Goal: Task Accomplishment & Management: Complete application form

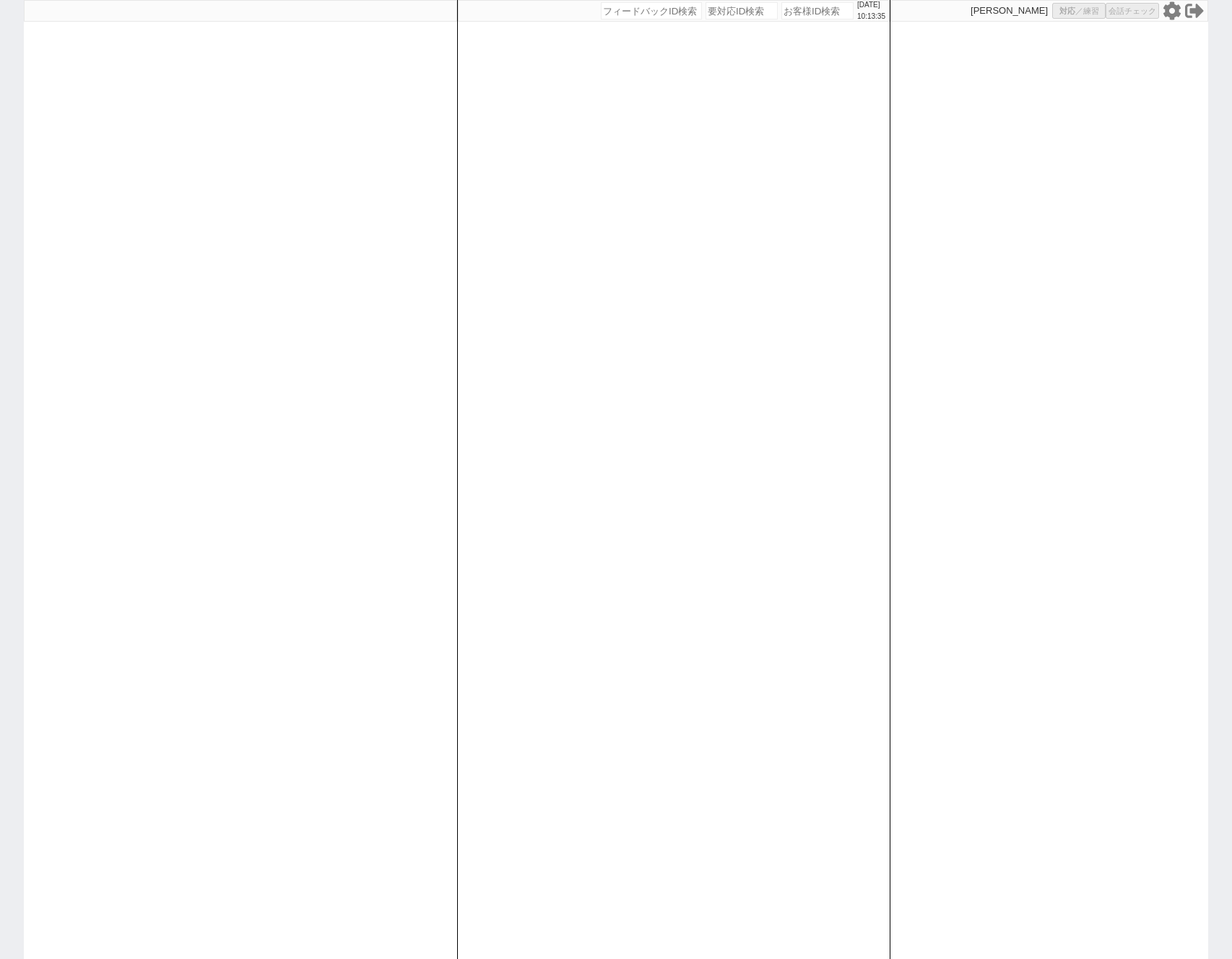
select select "400"
select select
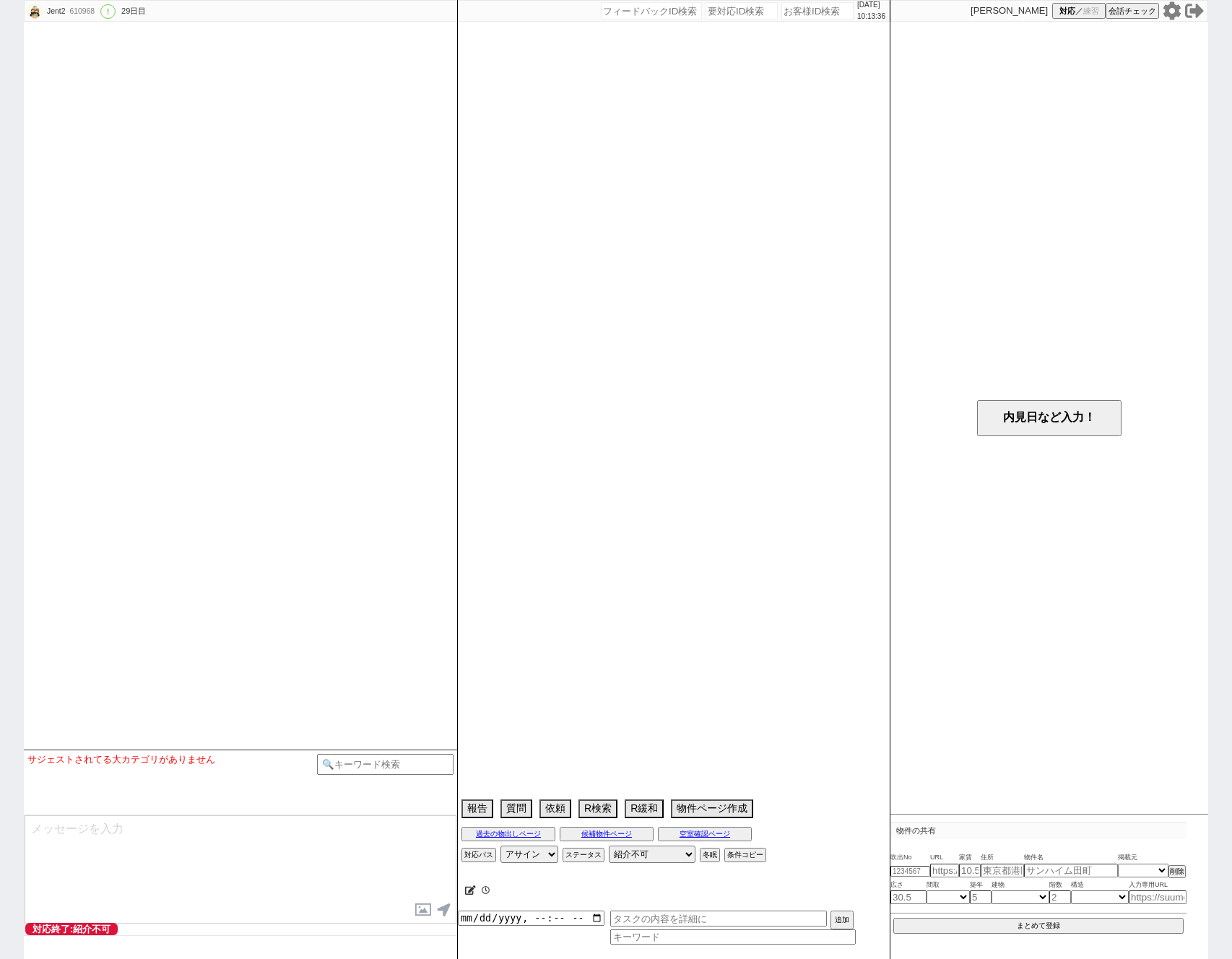
type textarea "アエラス蒲田店"
select select "57"
select select "1412"
select select "54"
select select "1369"
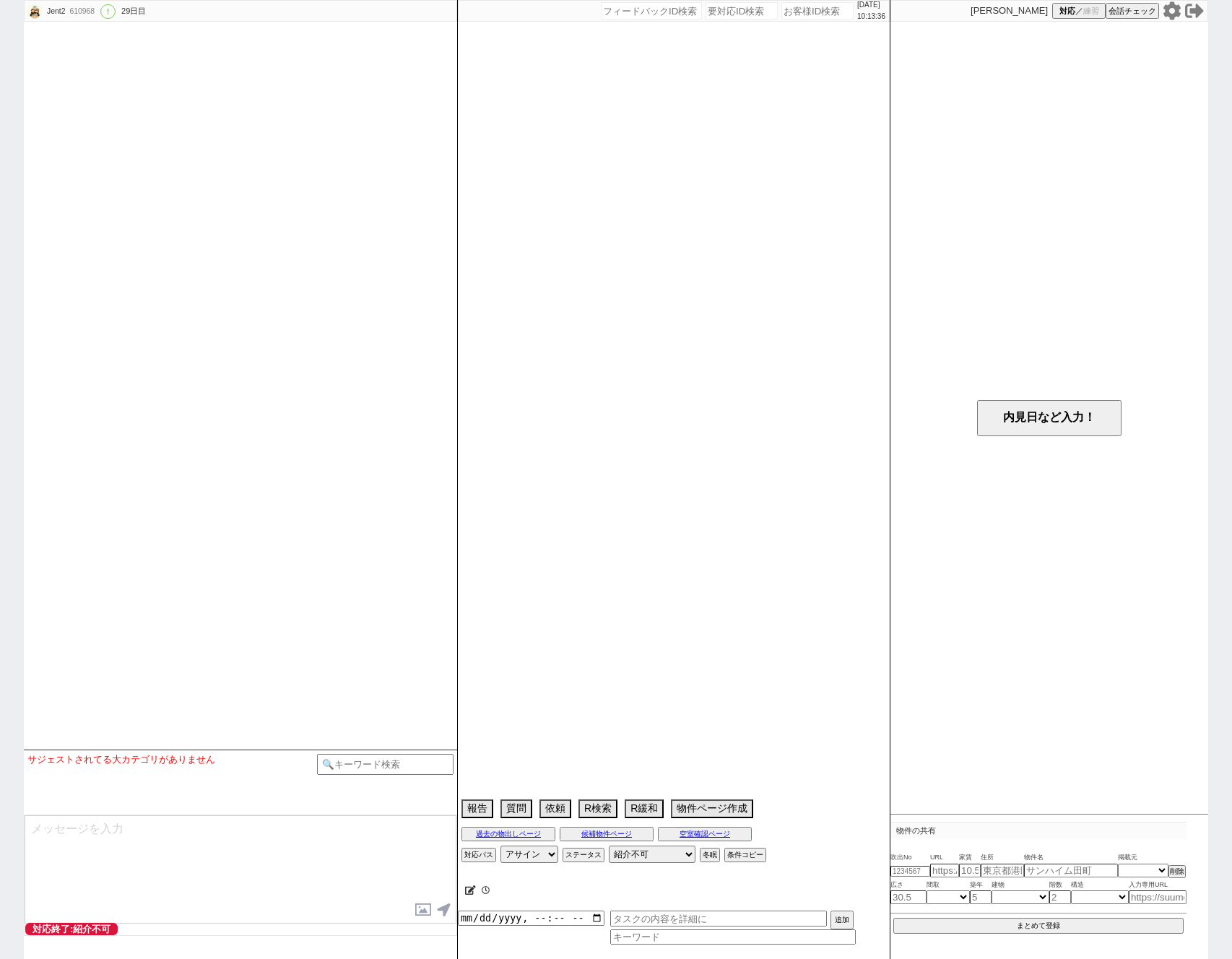
select select "51"
select select "58"
select select "73"
select select "1760"
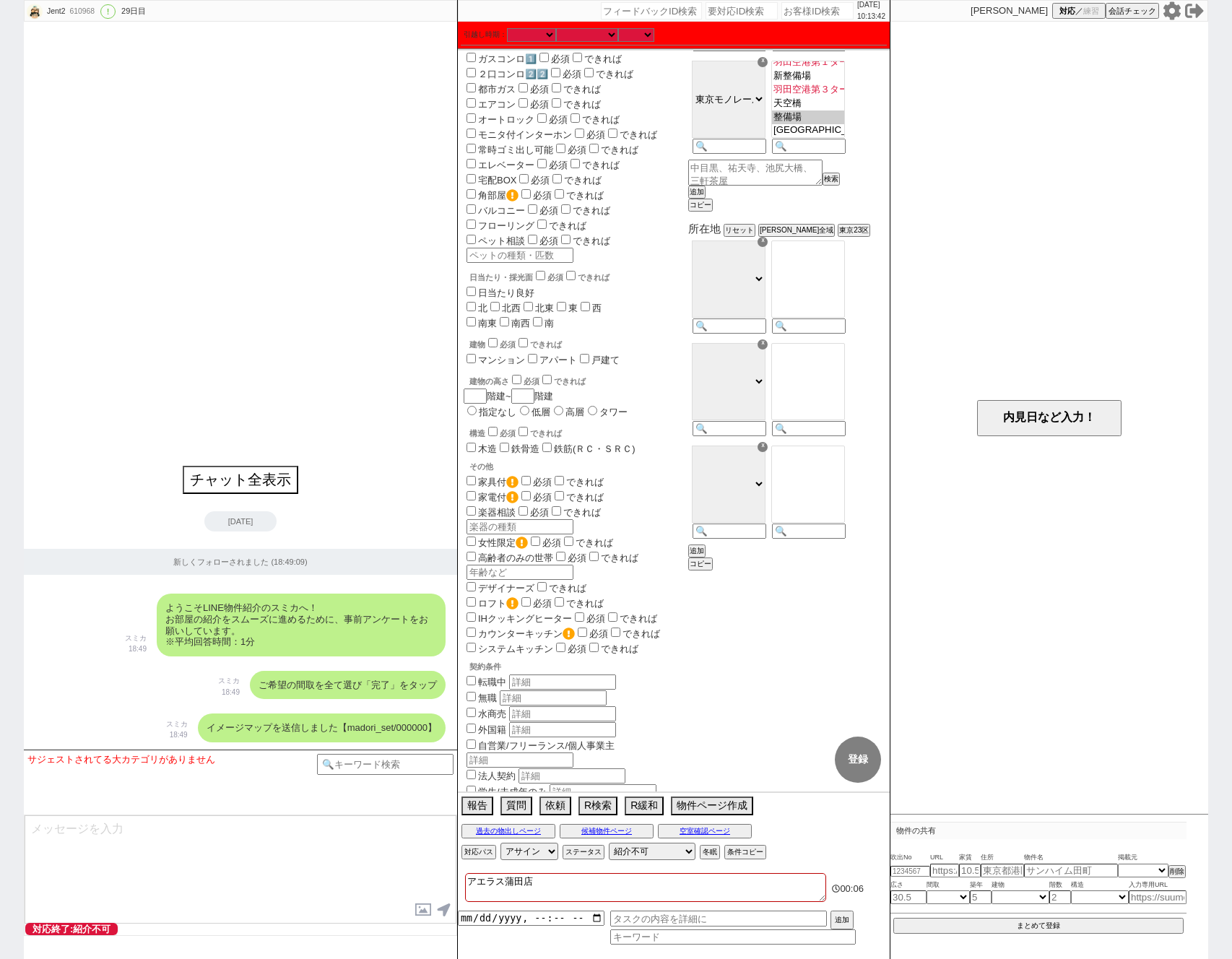
scroll to position [549, 0]
click at [712, 417] on select "千代田区 中央区 港区 新宿区 文京区 台東区 墨田区 江東区 品川区 目黒区 大田区 世田谷区 渋谷区 中野区 杉並区 豊島区 北区 荒川区 板橋区 練馬区…" at bounding box center [728, 378] width 74 height 77
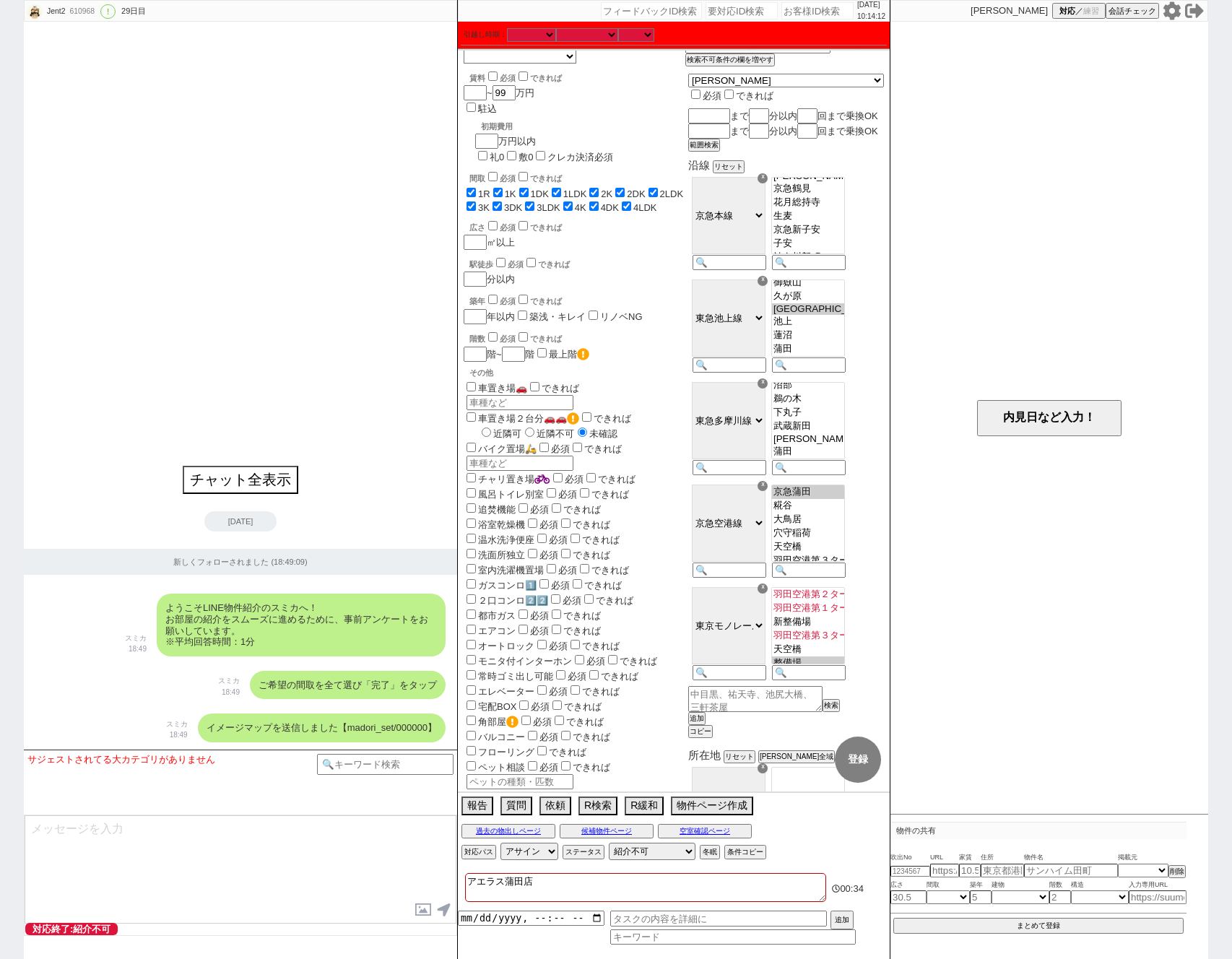
scroll to position [0, 0]
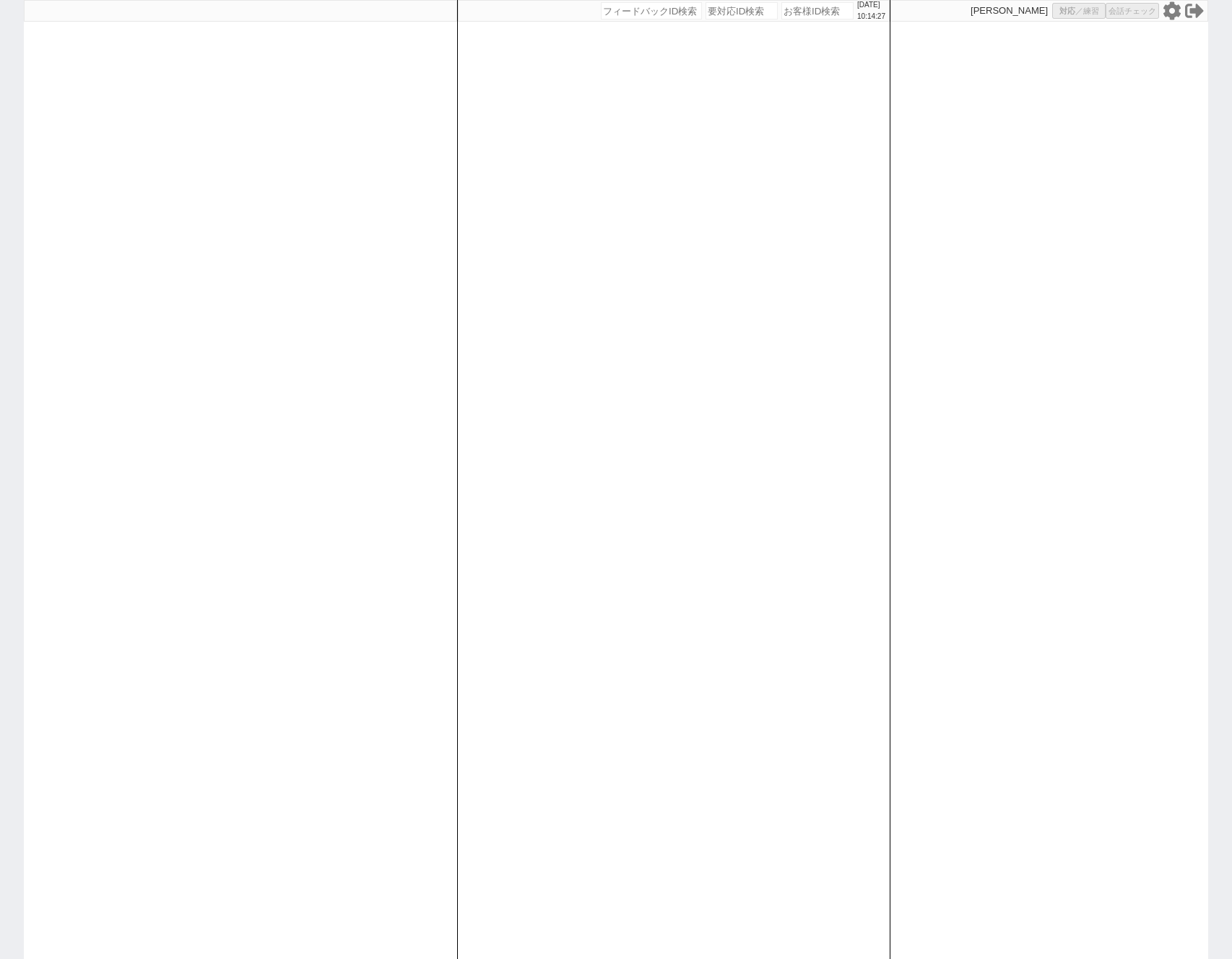
select select "400"
select select
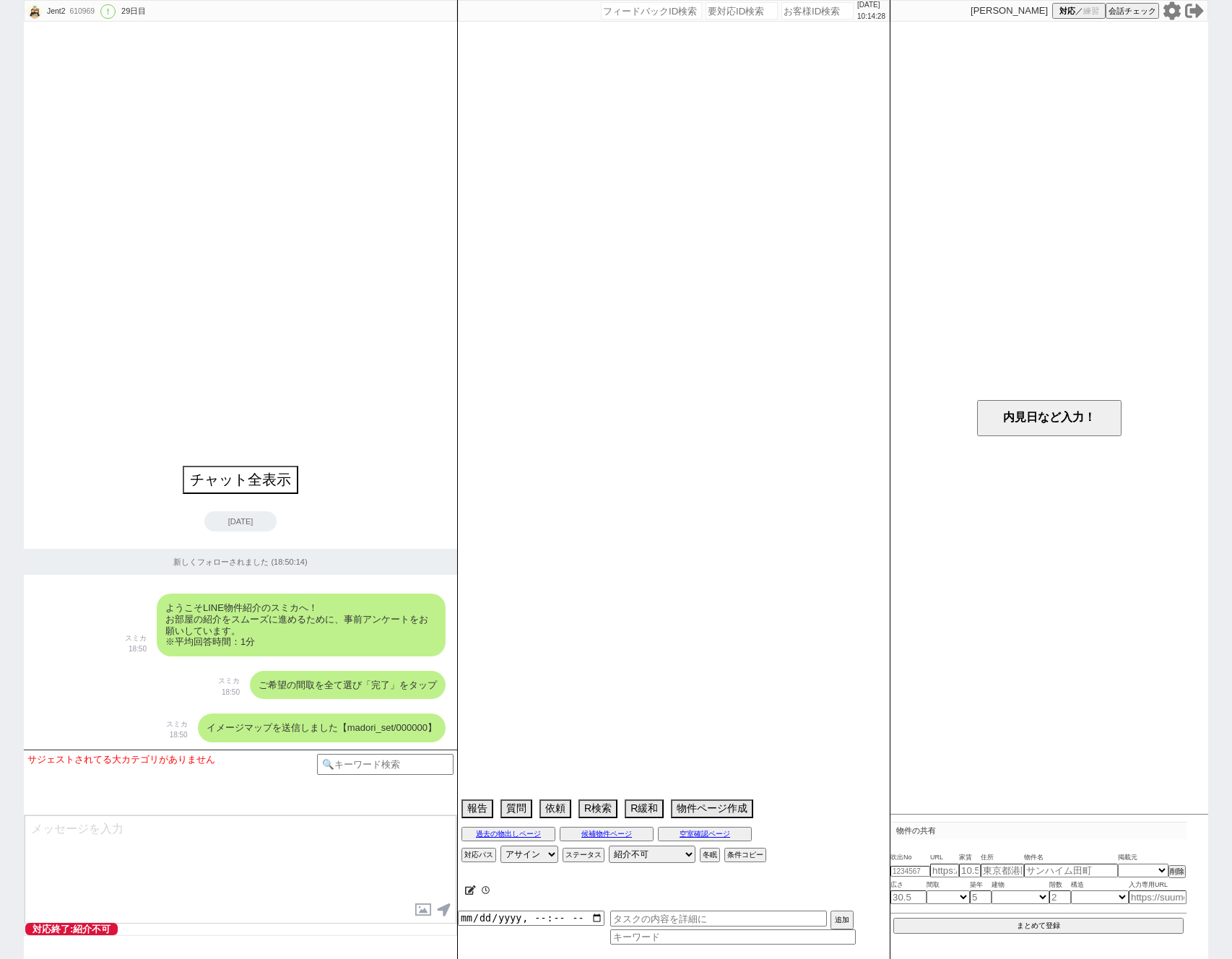
type textarea "アエラス川崎店"
select select "14"
select select "23"
select select "752"
select select "57"
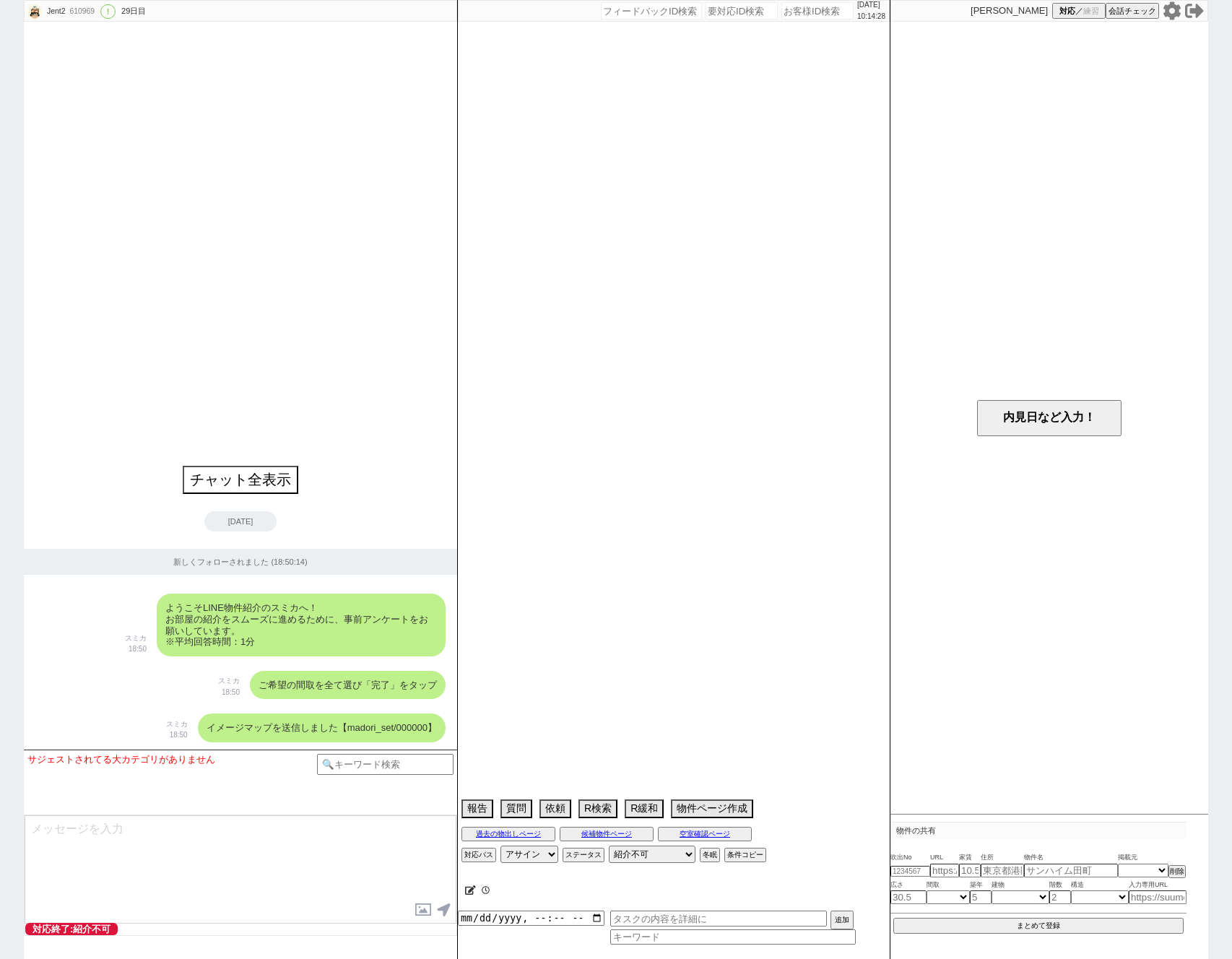
select select "1413"
select select "15"
select select "86"
select select "81"
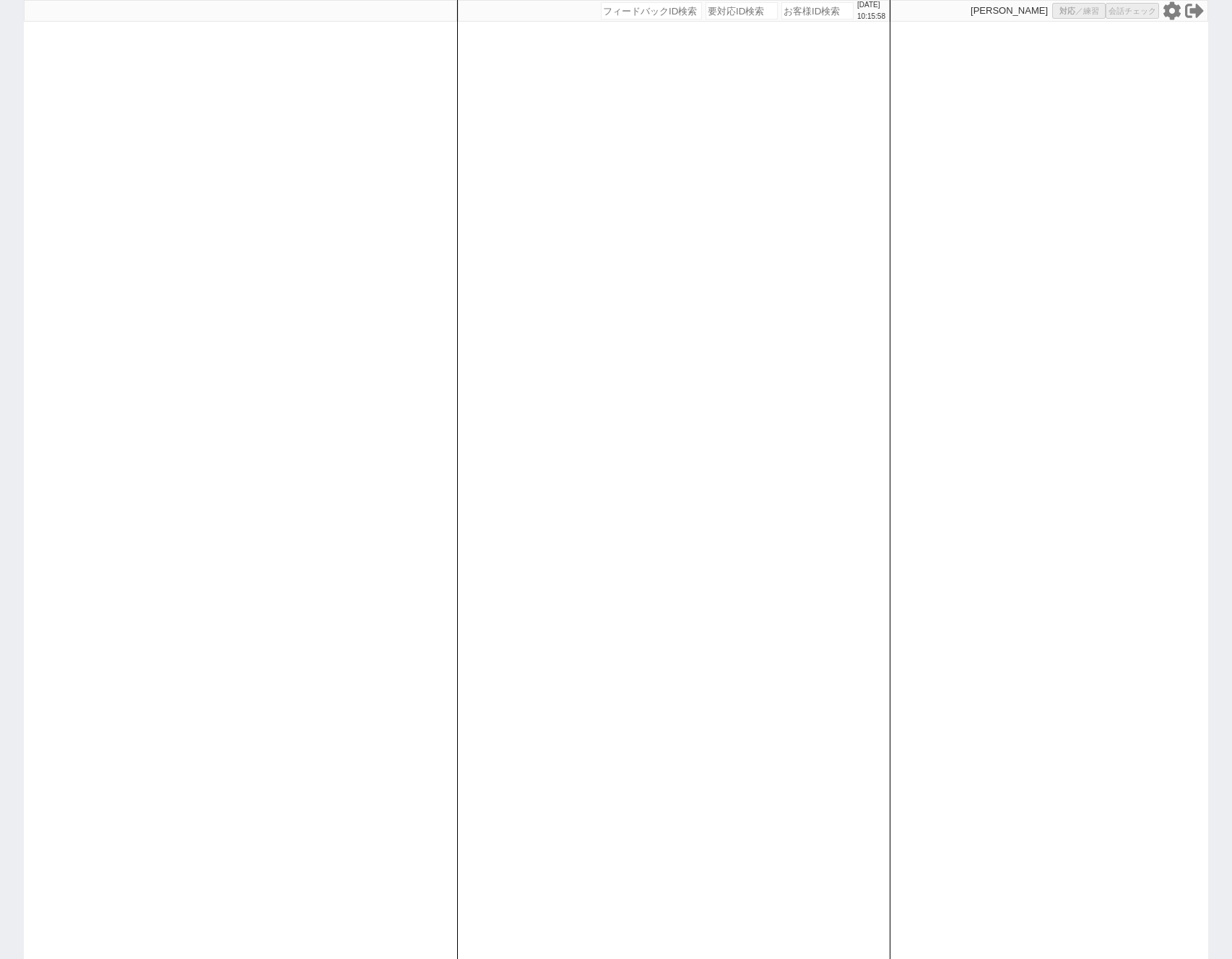
select select "400"
select select
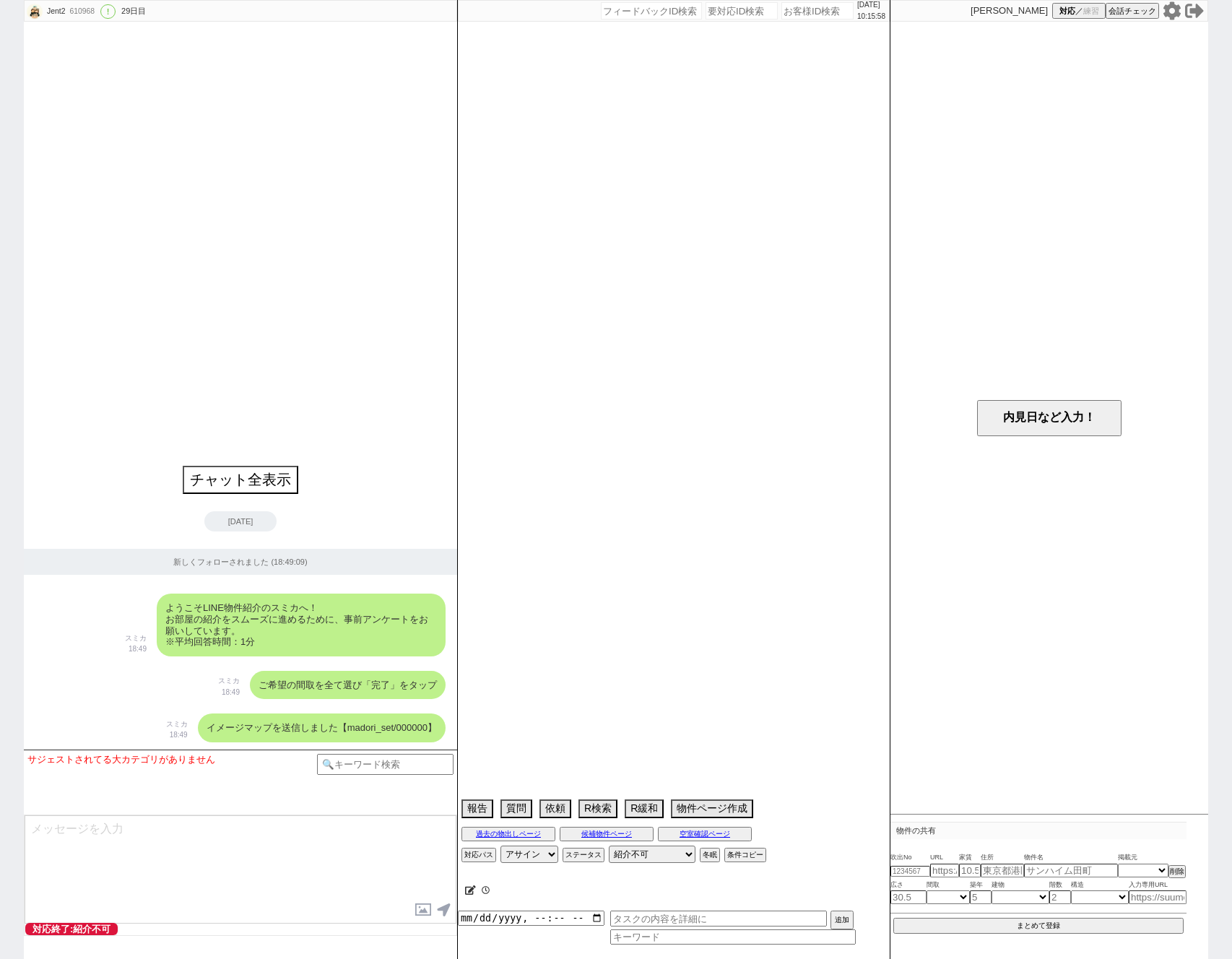
type textarea "アエラス蒲田店"
select select "57"
select select "1412"
select select "54"
select select "1369"
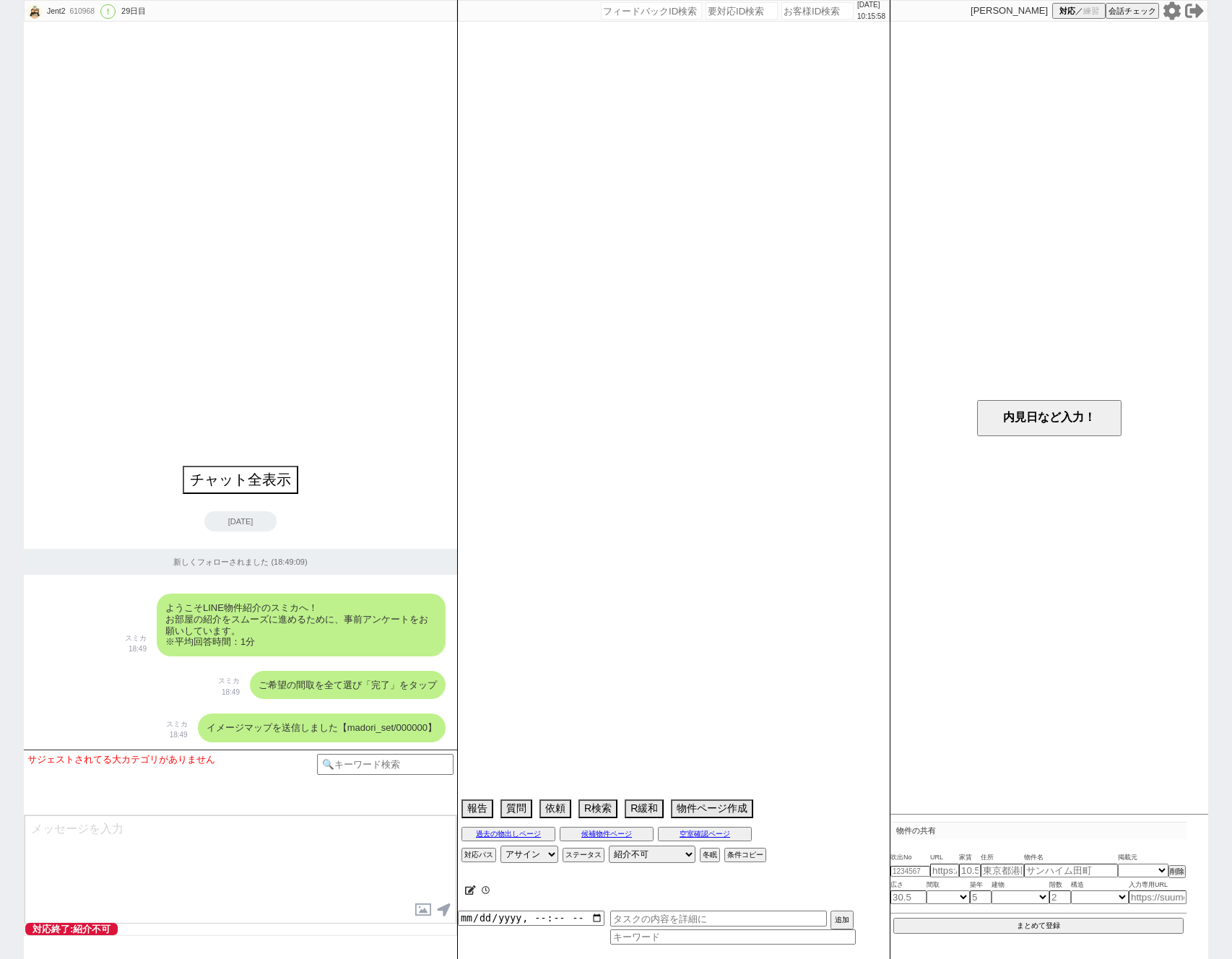
select select "51"
select select "58"
select select "73"
select select "1760"
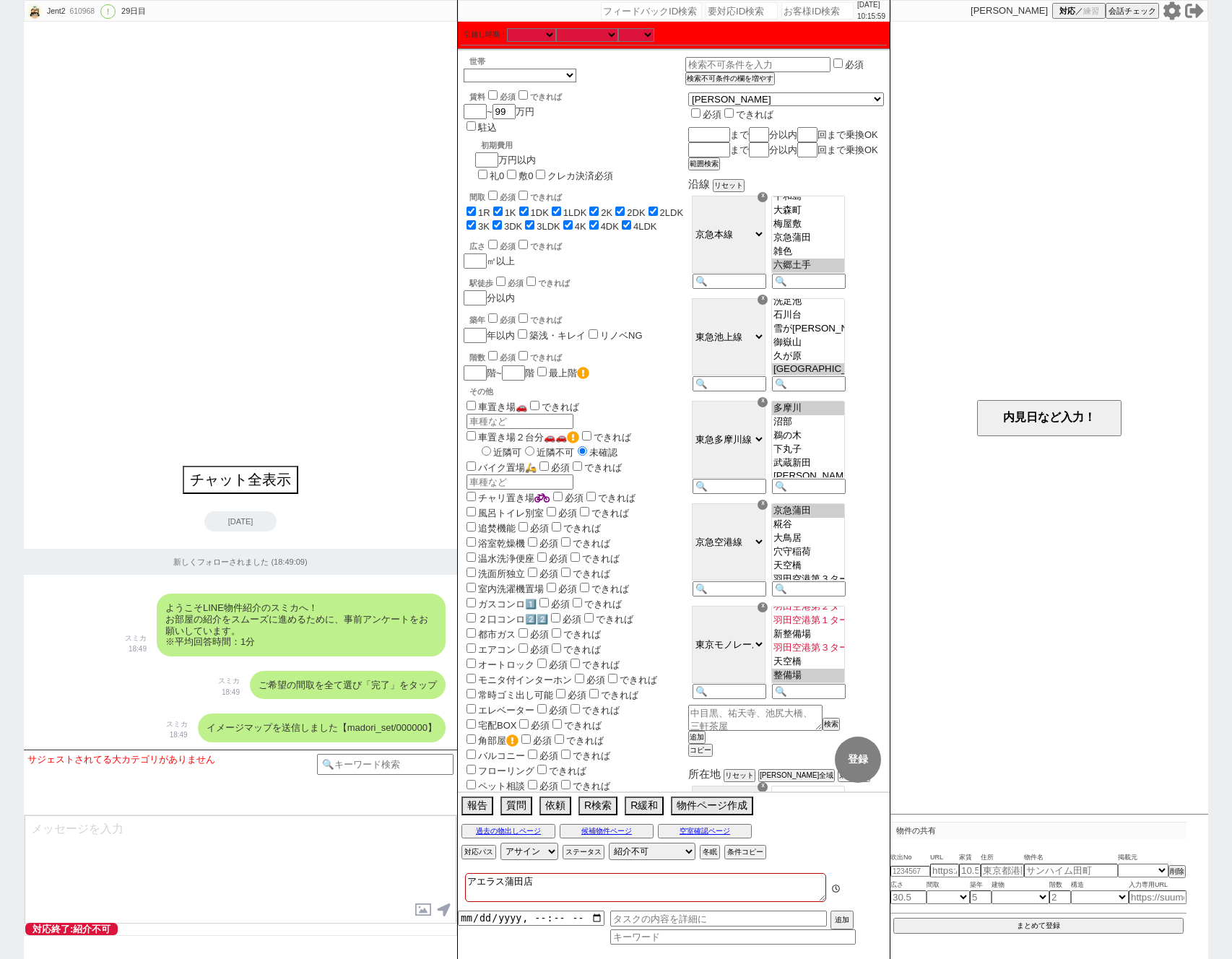
scroll to position [20, 0]
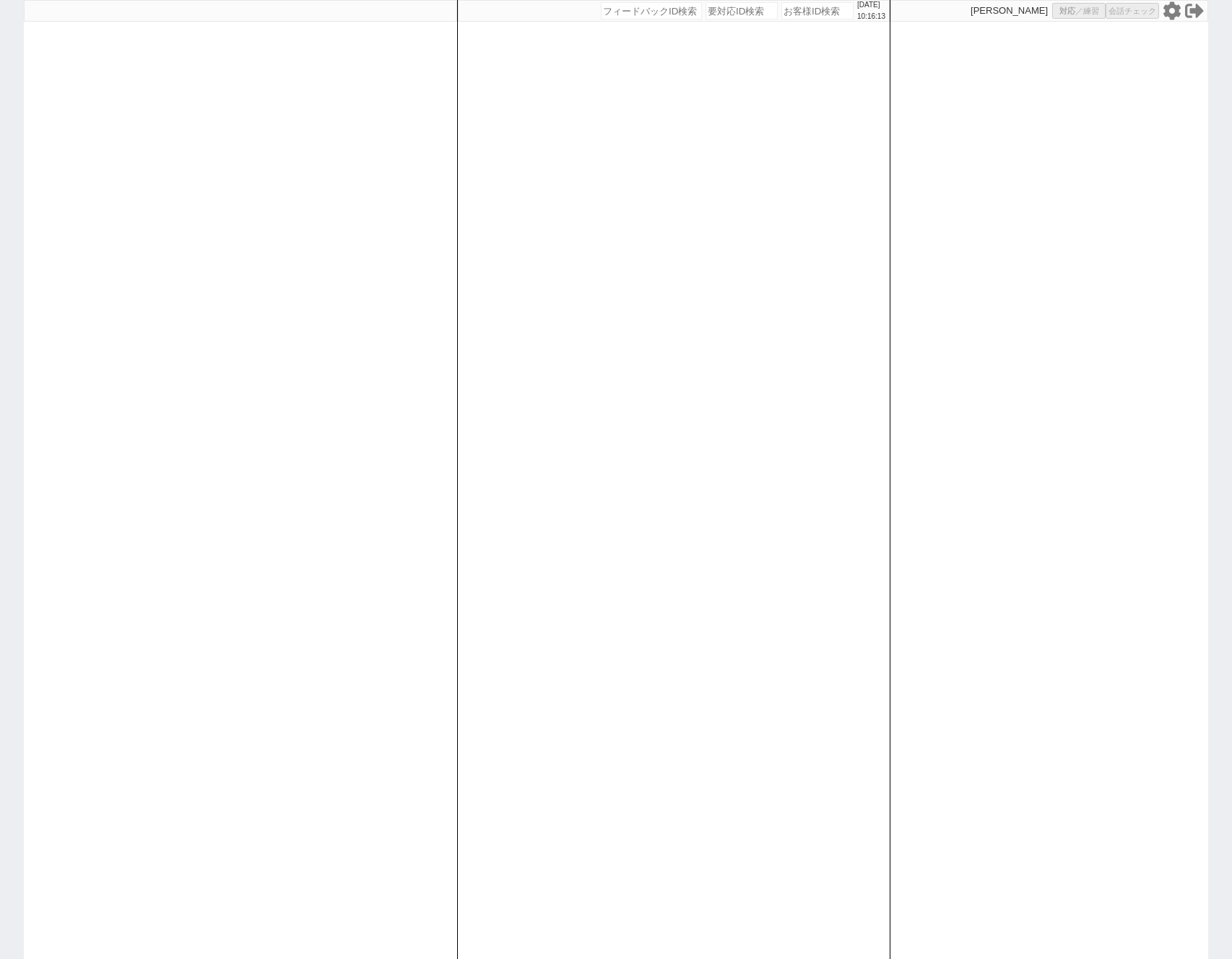
select select "400"
select select
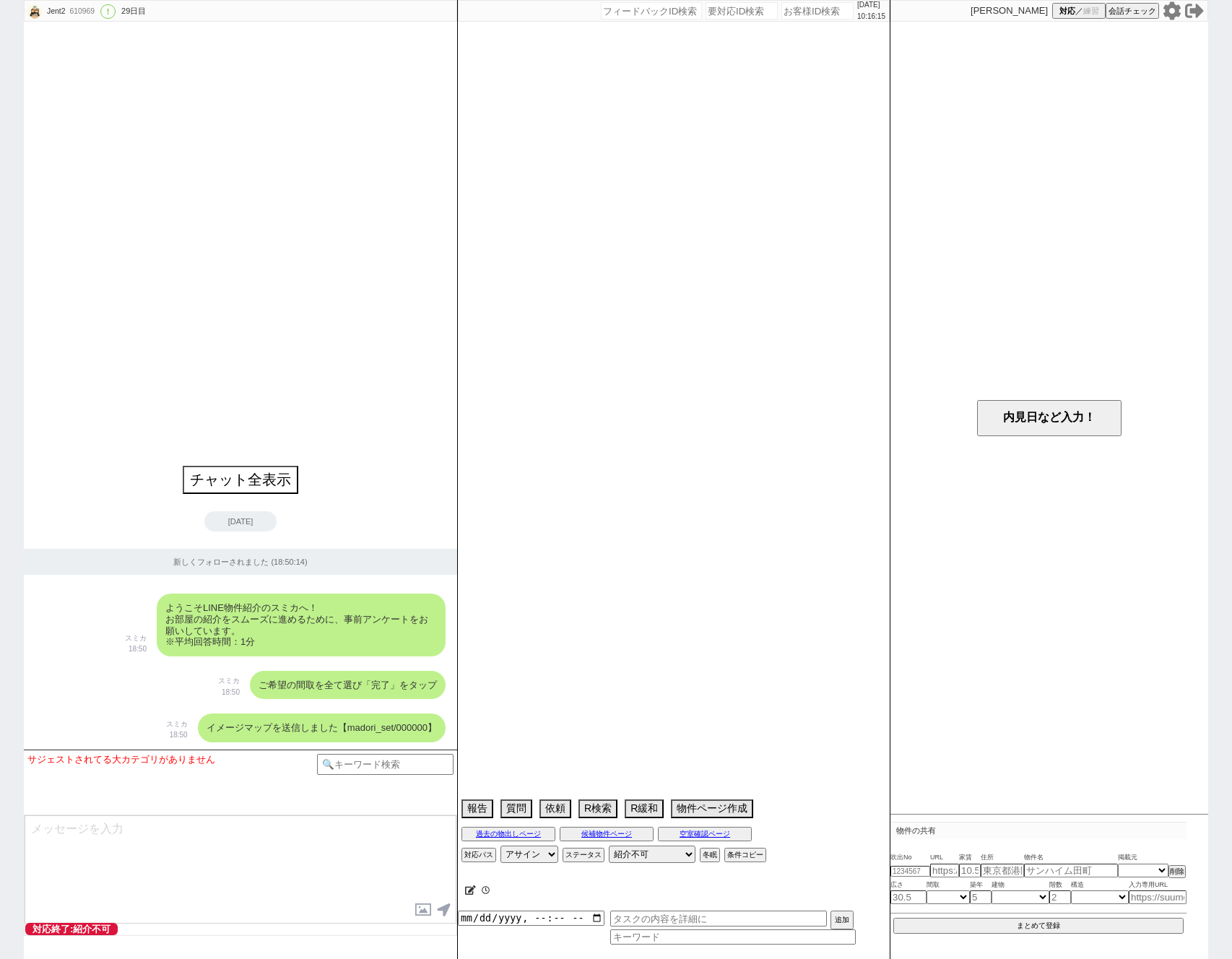
type textarea "アエラス川崎店"
select select "14"
select select "23"
select select "752"
select select "57"
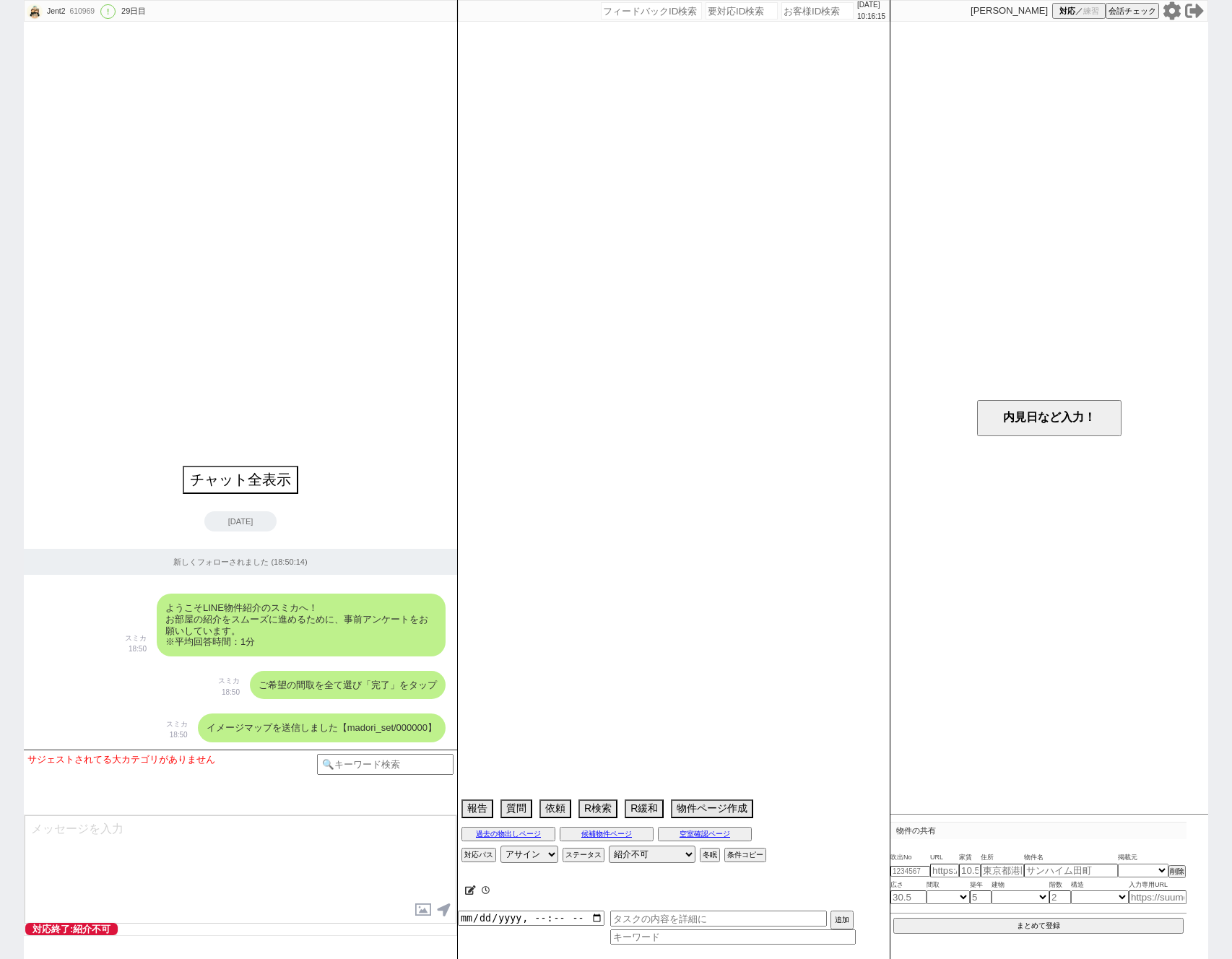
select select "1413"
select select "15"
select select "86"
select select "81"
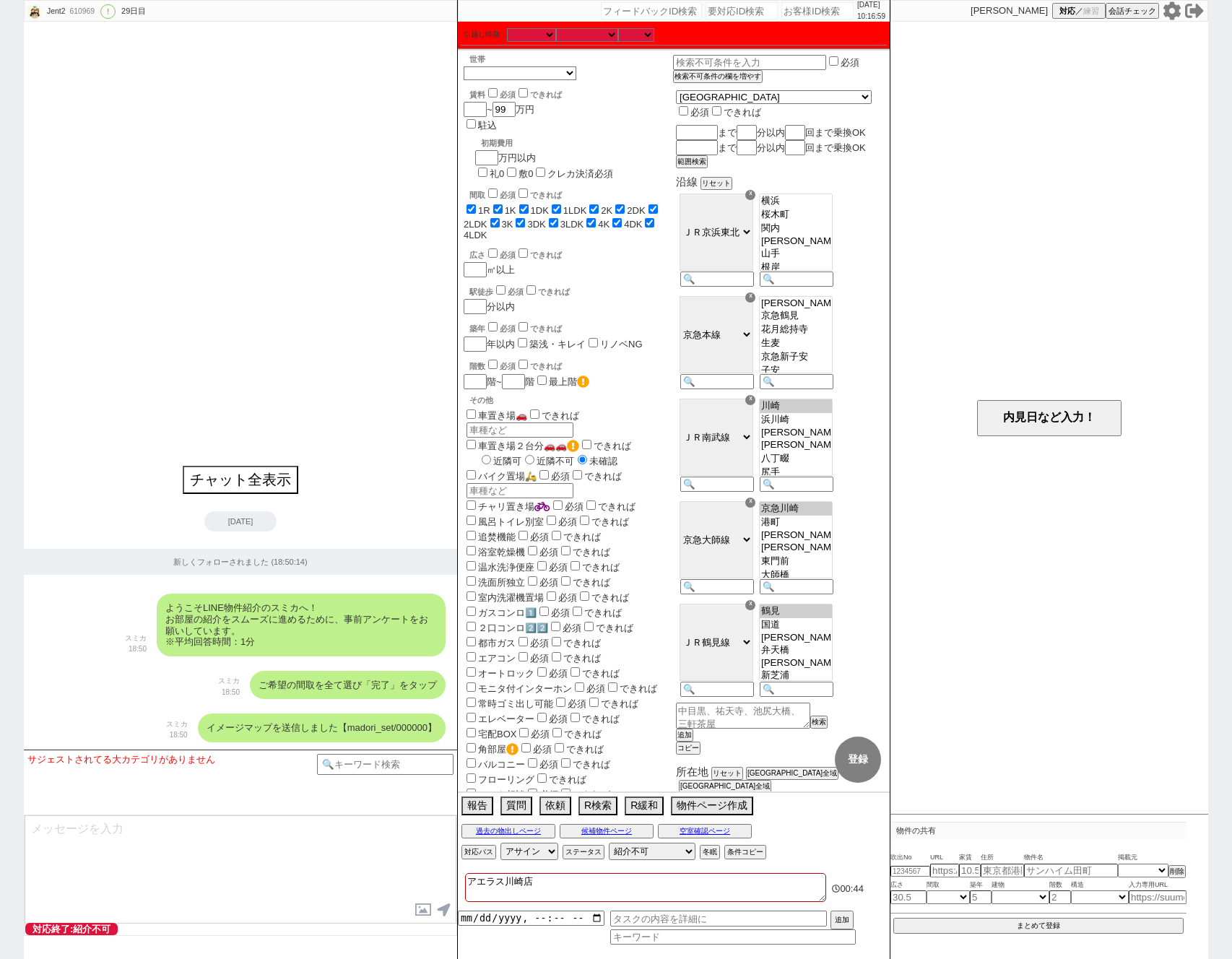
scroll to position [479, 0]
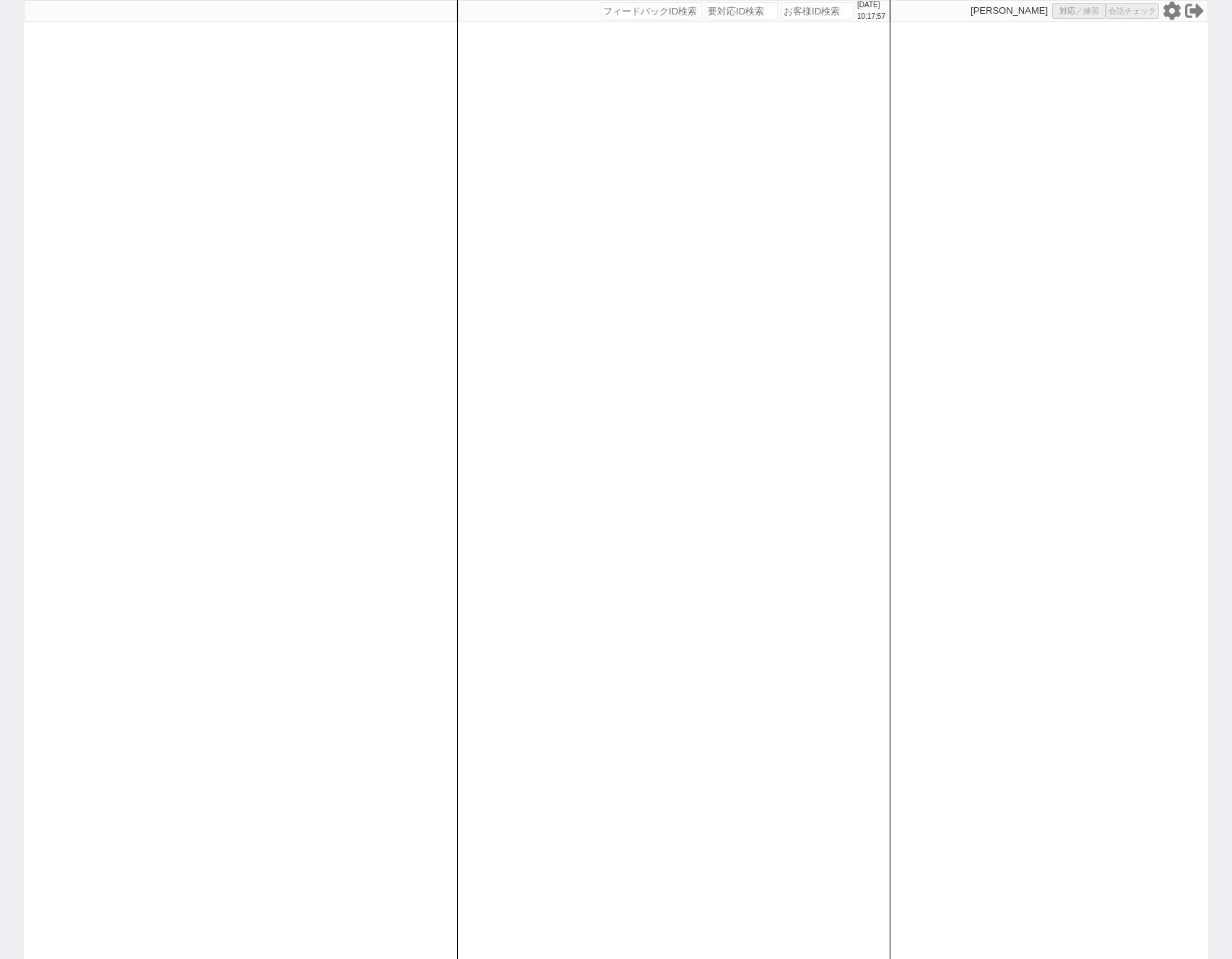
select select "400"
select select
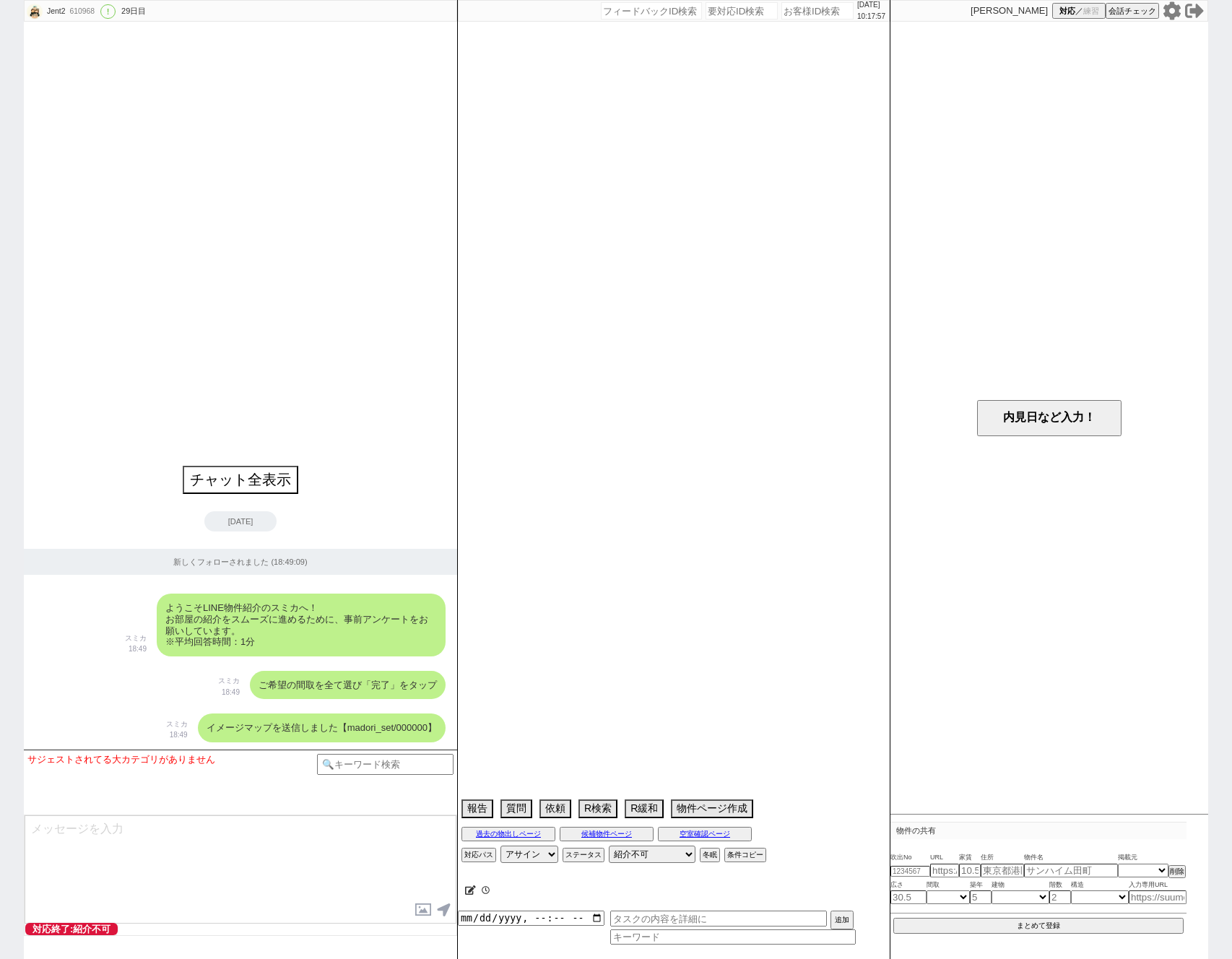
type textarea "アエラス蒲田店"
select select "57"
select select "1412"
select select "54"
select select "1369"
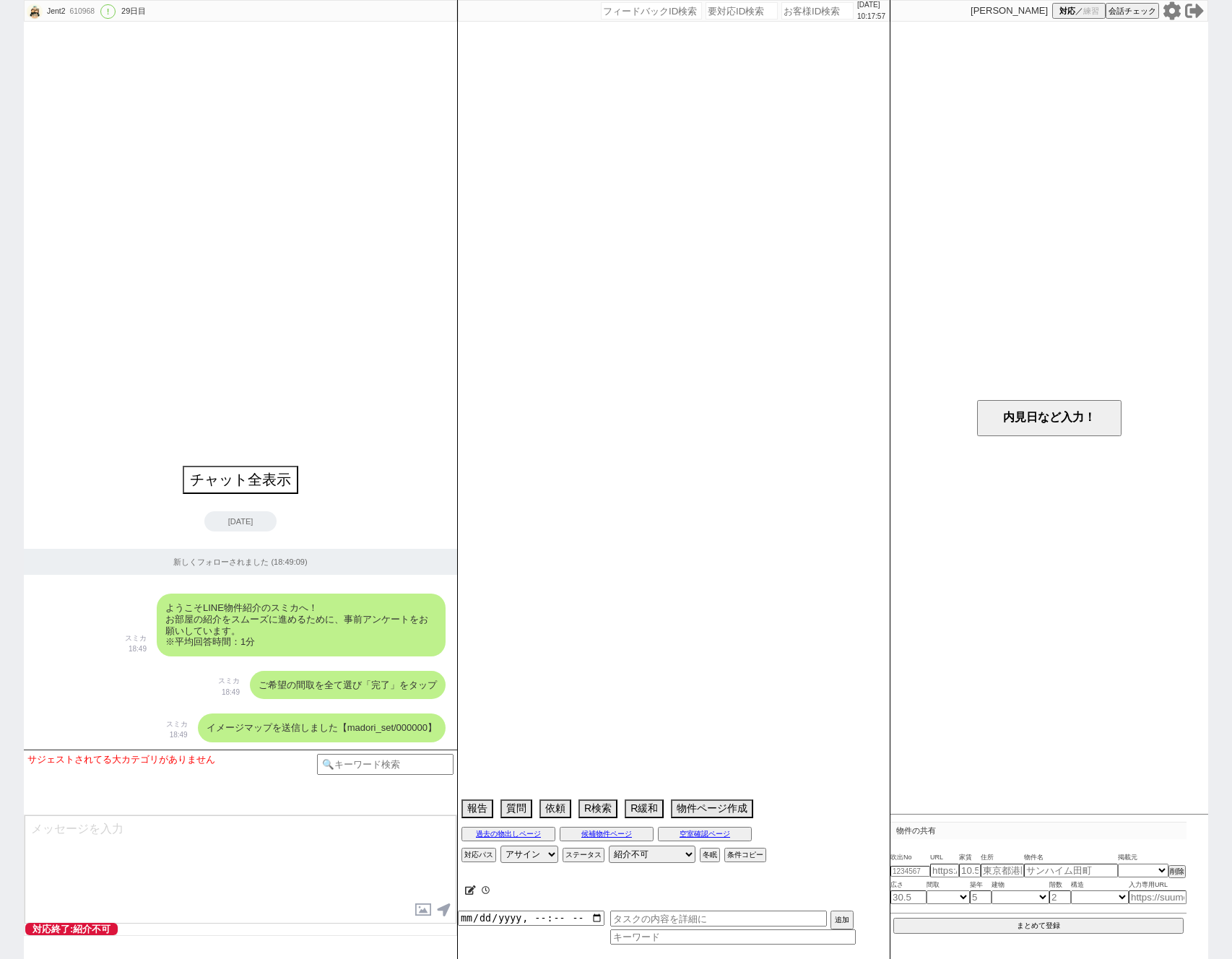
select select "51"
select select "58"
select select "73"
select select "1760"
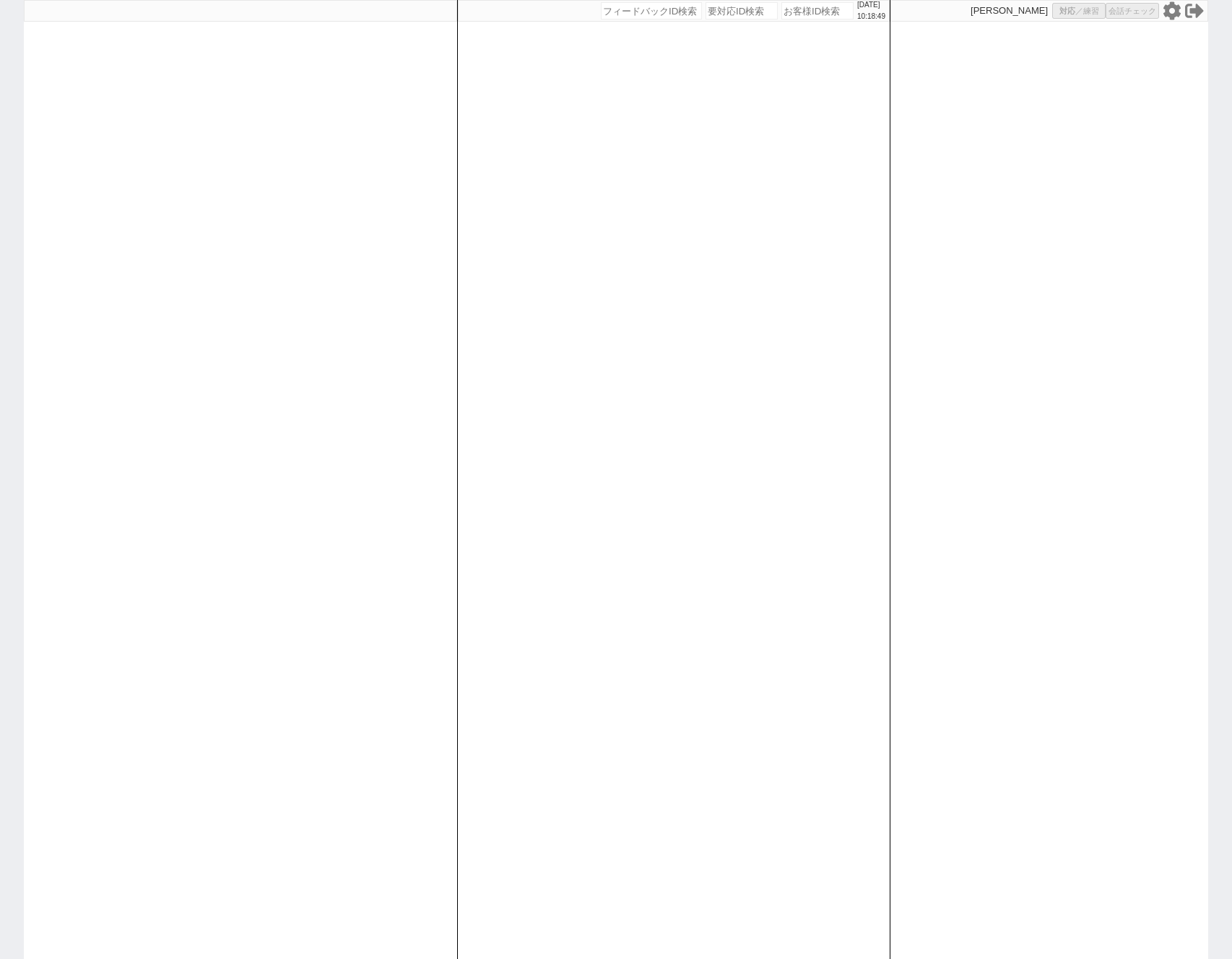
select select "400"
select select
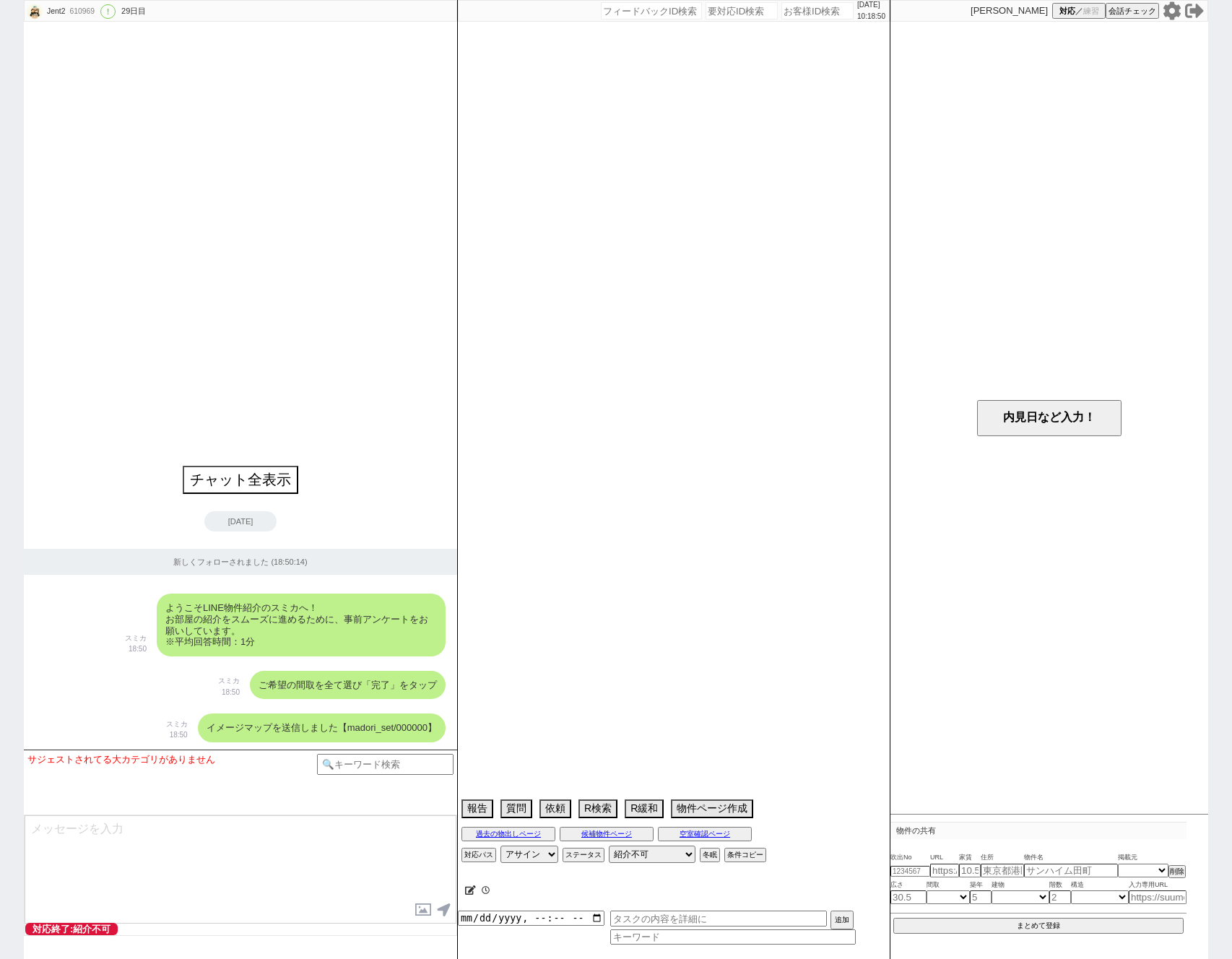
type textarea "アエラス川崎店"
select select "14"
select select "23"
select select "752"
select select "57"
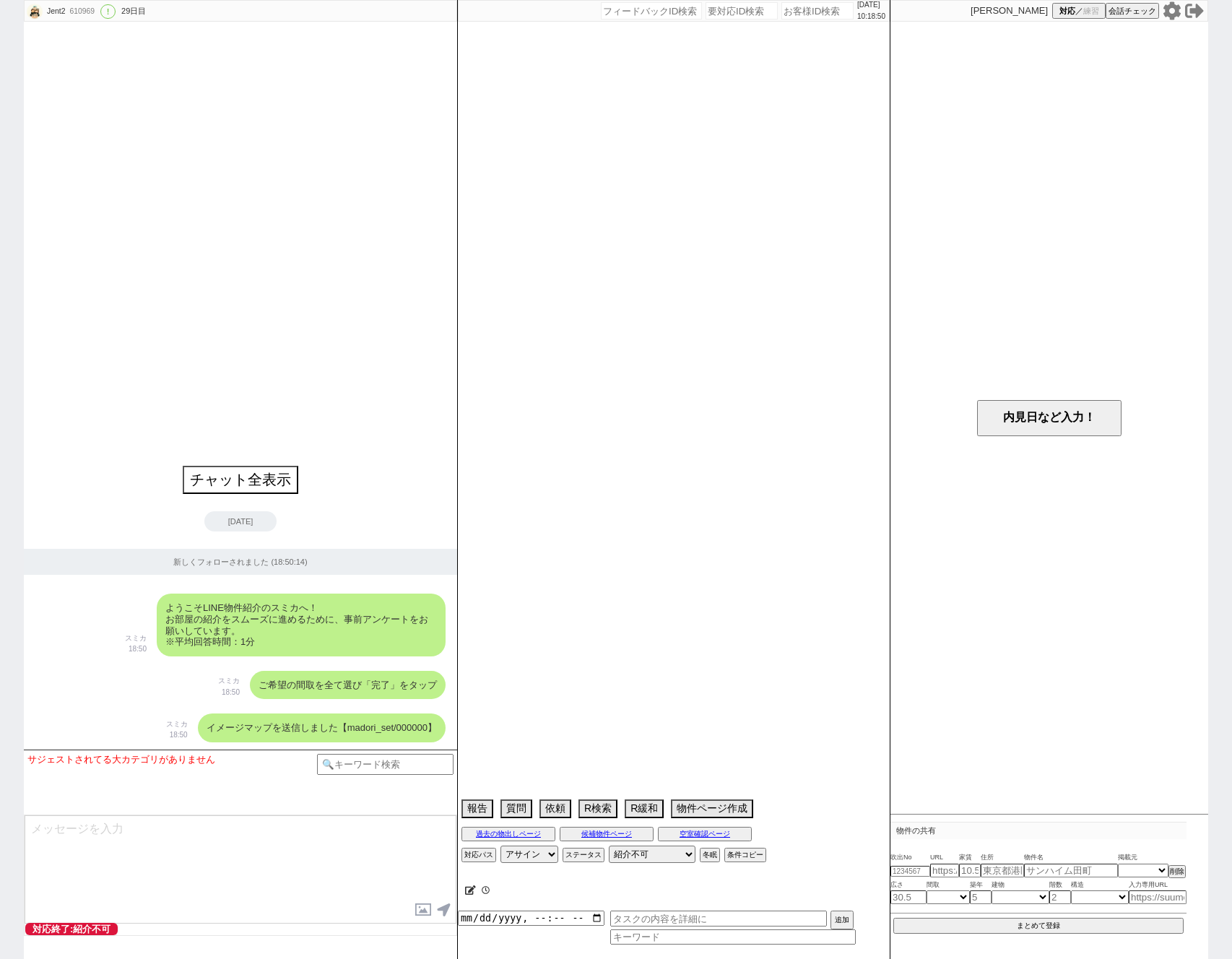
select select "1413"
select select "15"
select select "86"
select select "81"
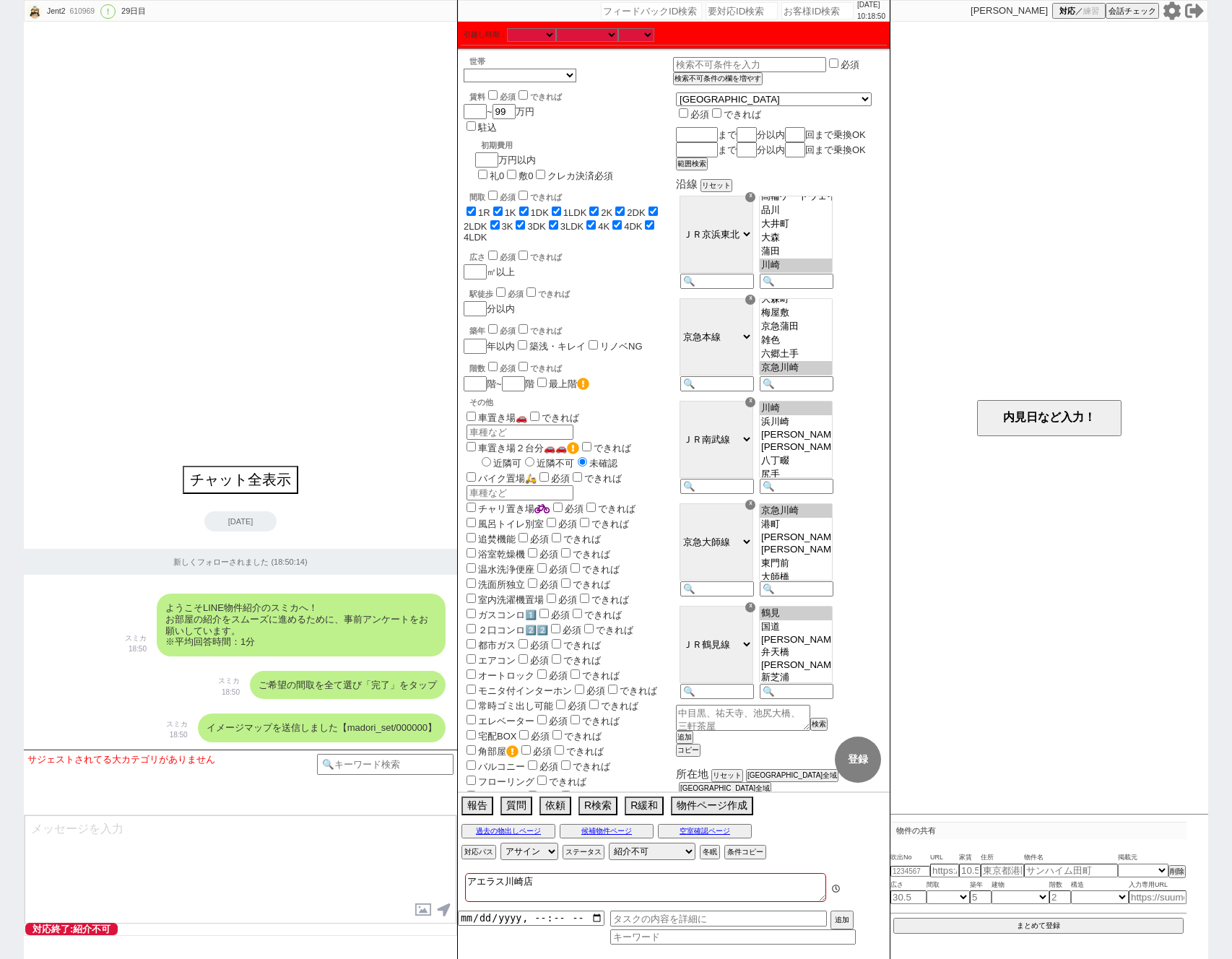
scroll to position [163, 0]
click at [1193, 13] on icon at bounding box center [1194, 10] width 19 height 19
